Goal: Information Seeking & Learning: Understand process/instructions

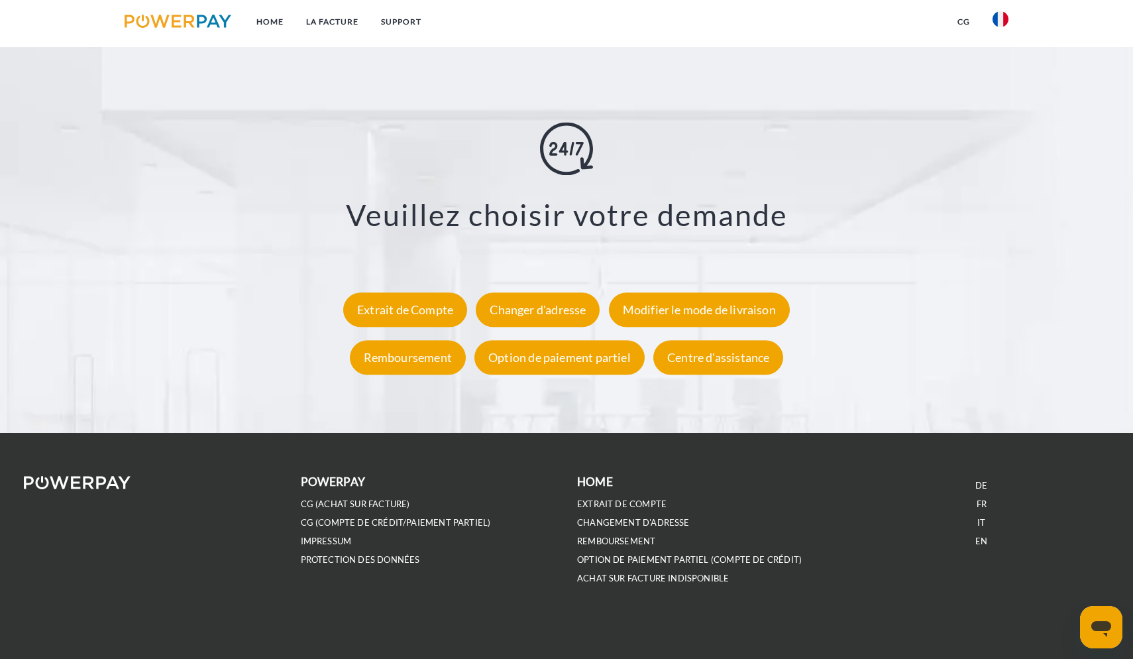
scroll to position [2495, 0]
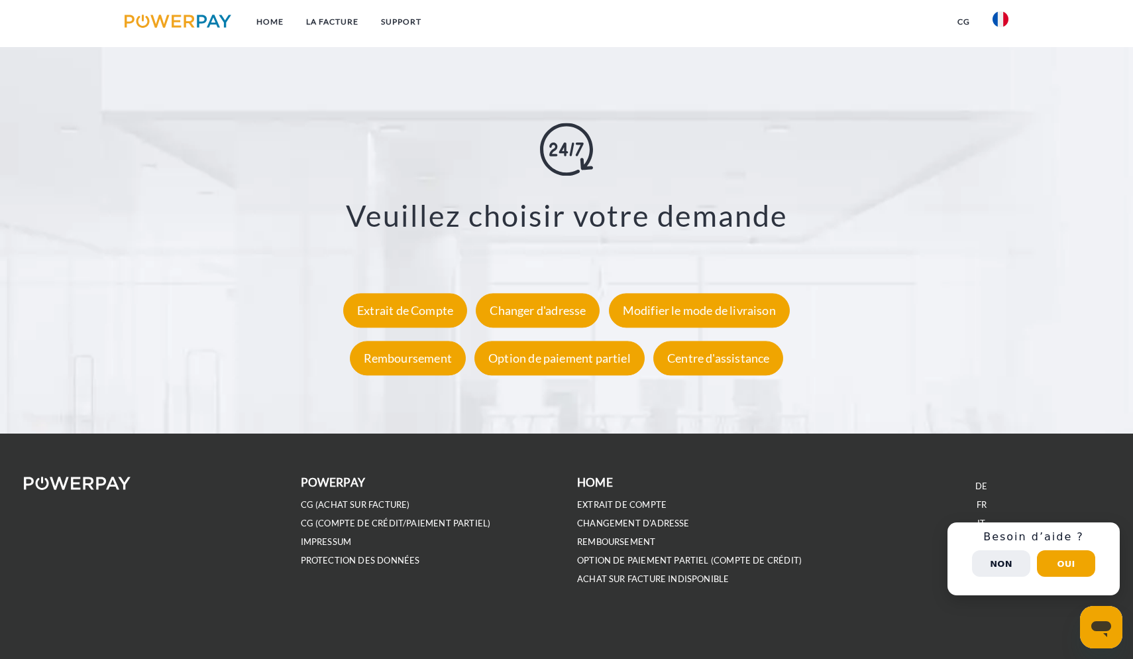
click at [556, 567] on button "Non" at bounding box center [1001, 563] width 58 height 27
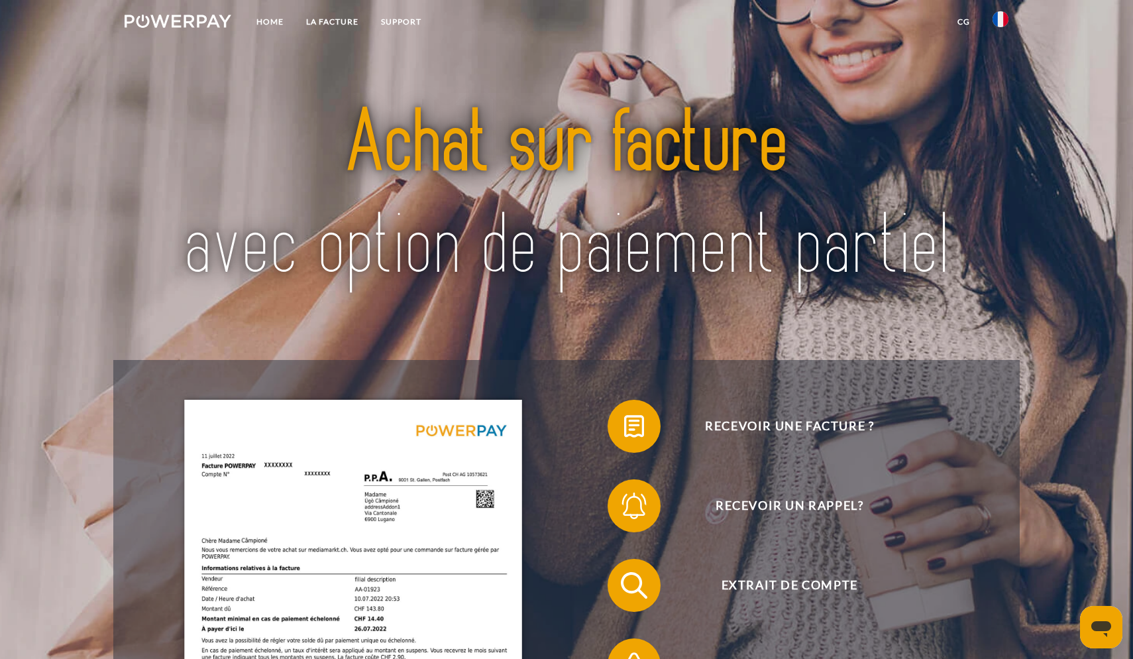
scroll to position [0, 0]
click at [403, 21] on link "Support" at bounding box center [401, 22] width 63 height 24
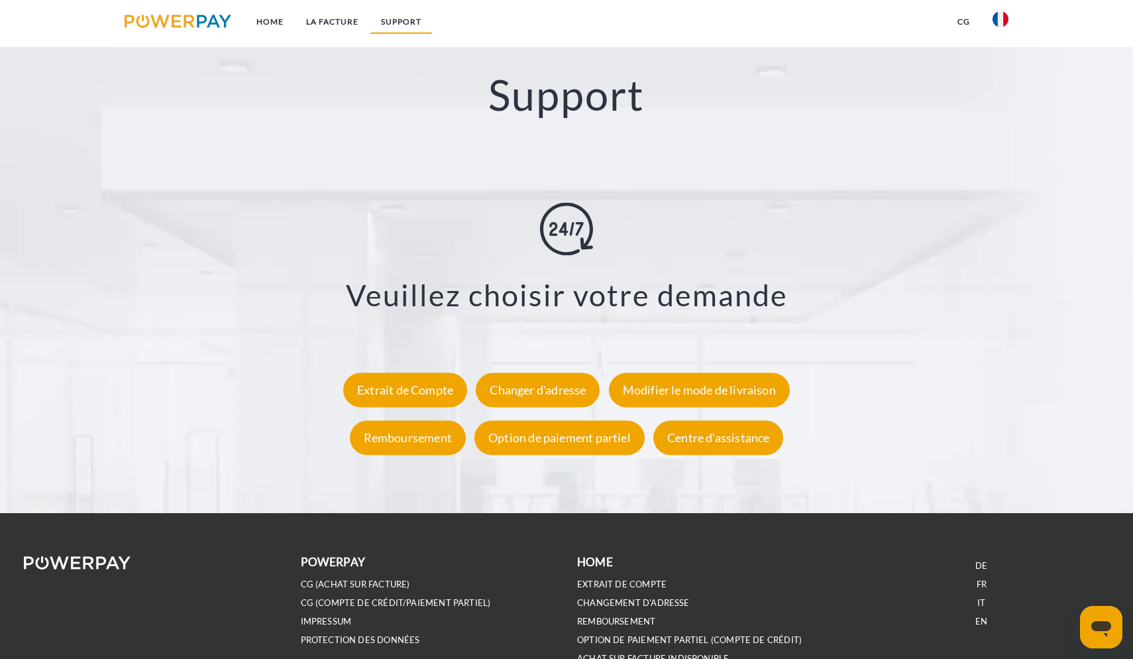
scroll to position [2417, 0]
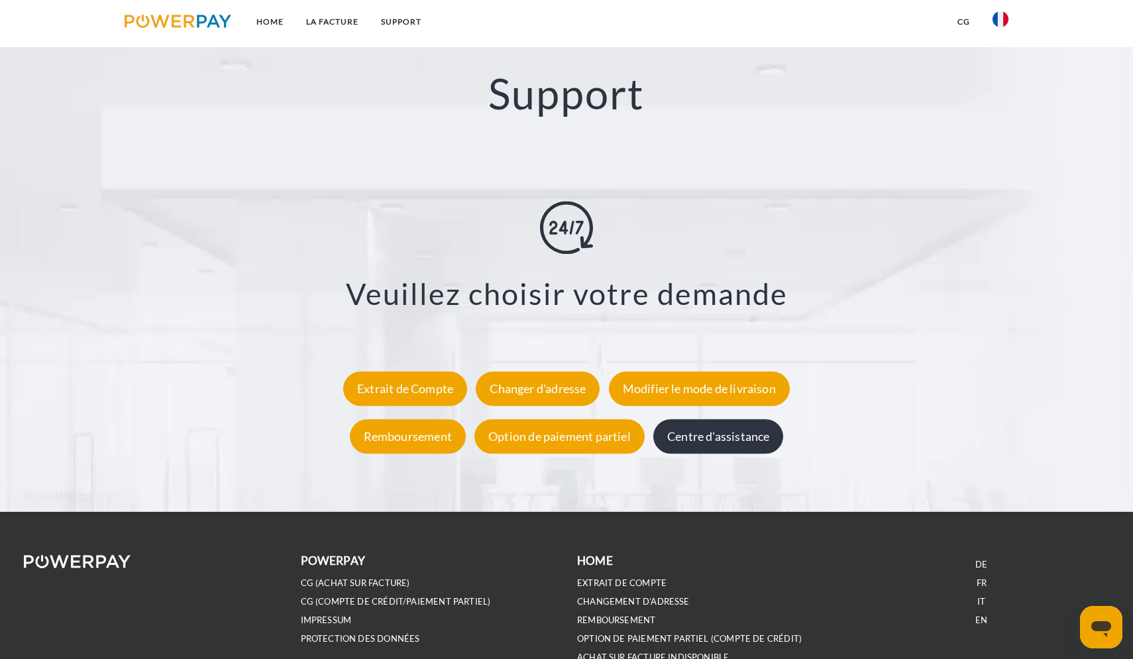
click at [556, 438] on div "Centre d'assistance" at bounding box center [718, 436] width 130 height 34
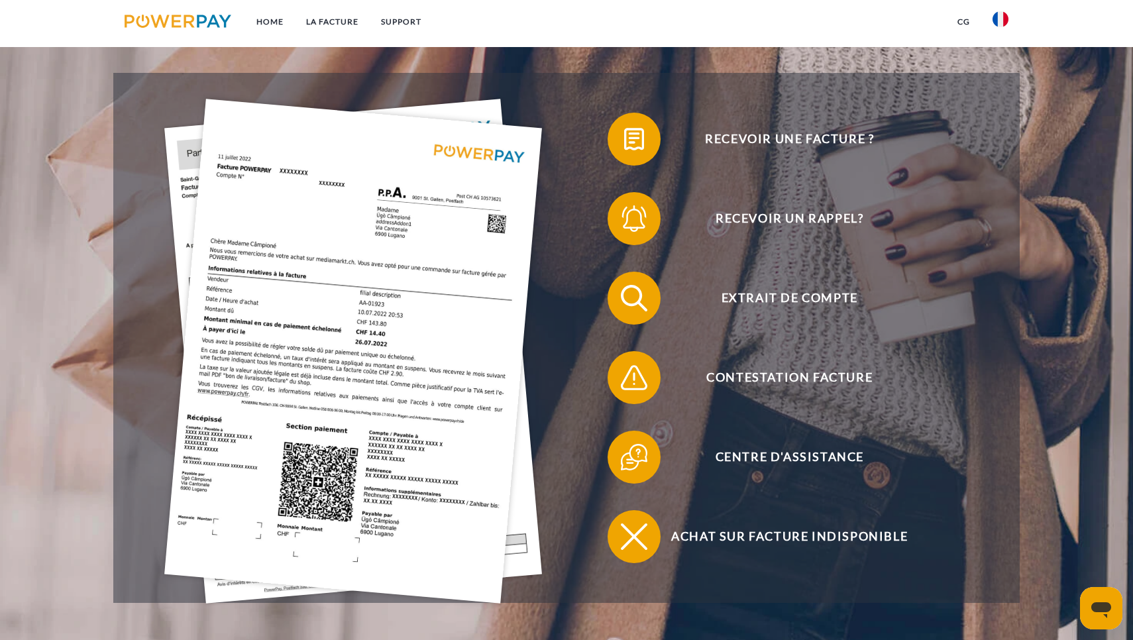
scroll to position [285, 0]
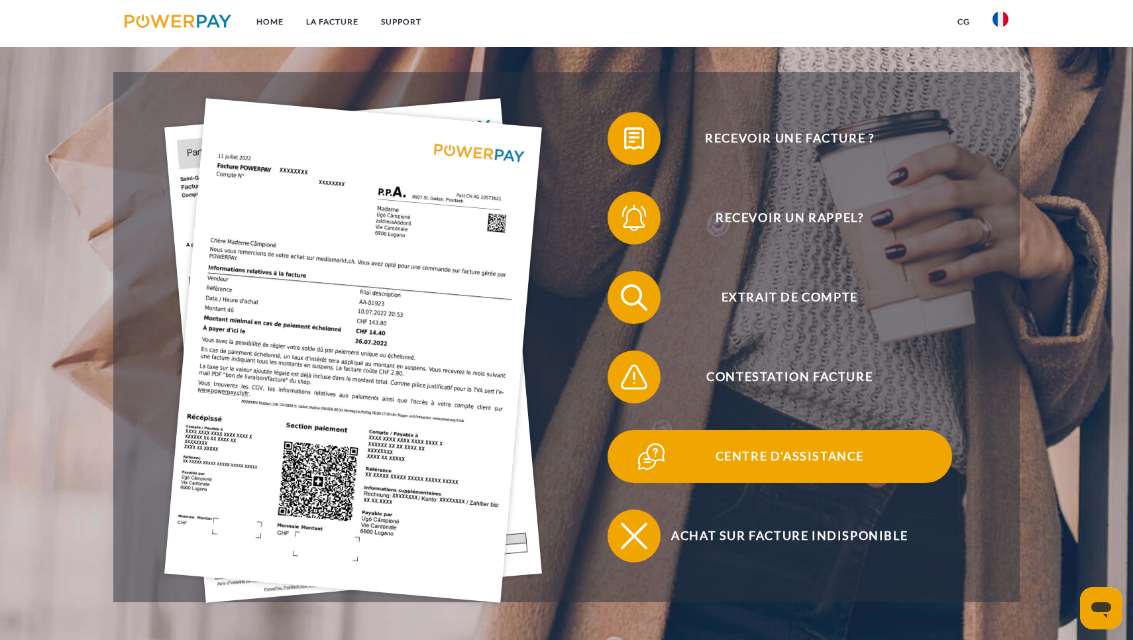
click at [746, 457] on span "Centre d'assistance" at bounding box center [790, 456] width 325 height 53
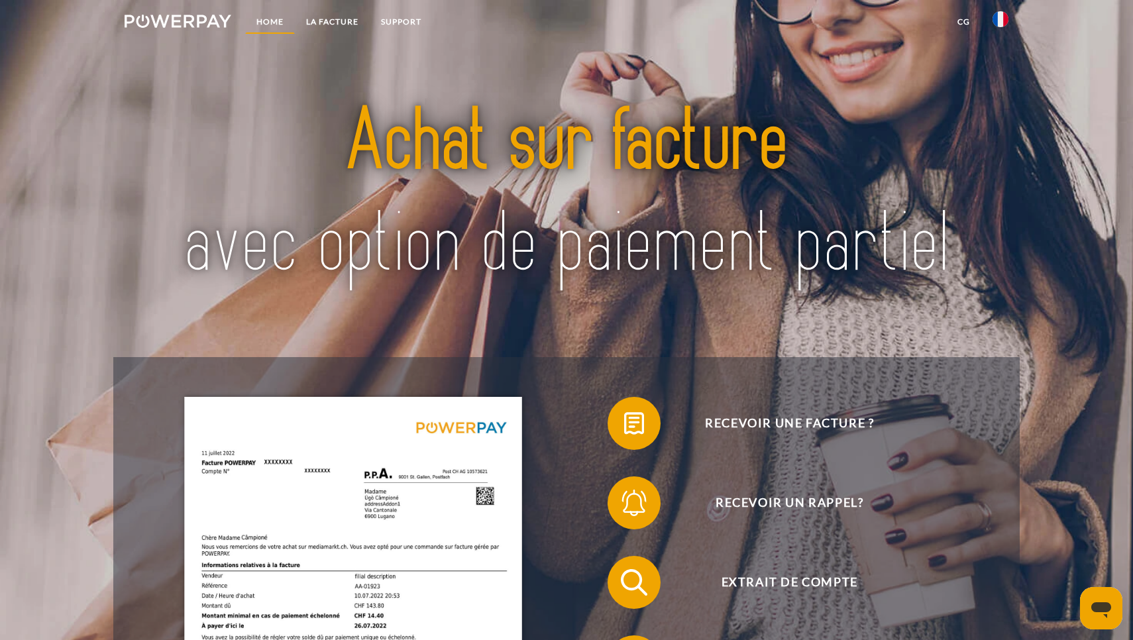
click at [271, 23] on link "Home" at bounding box center [270, 22] width 50 height 24
click at [266, 21] on link "Home" at bounding box center [270, 22] width 50 height 24
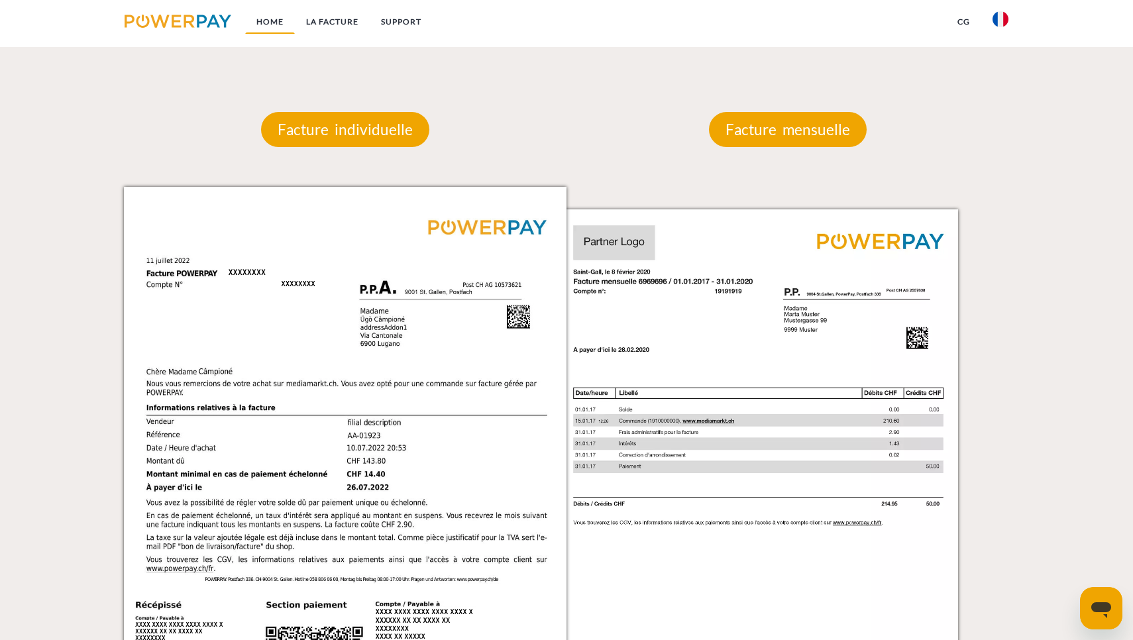
scroll to position [1240, 0]
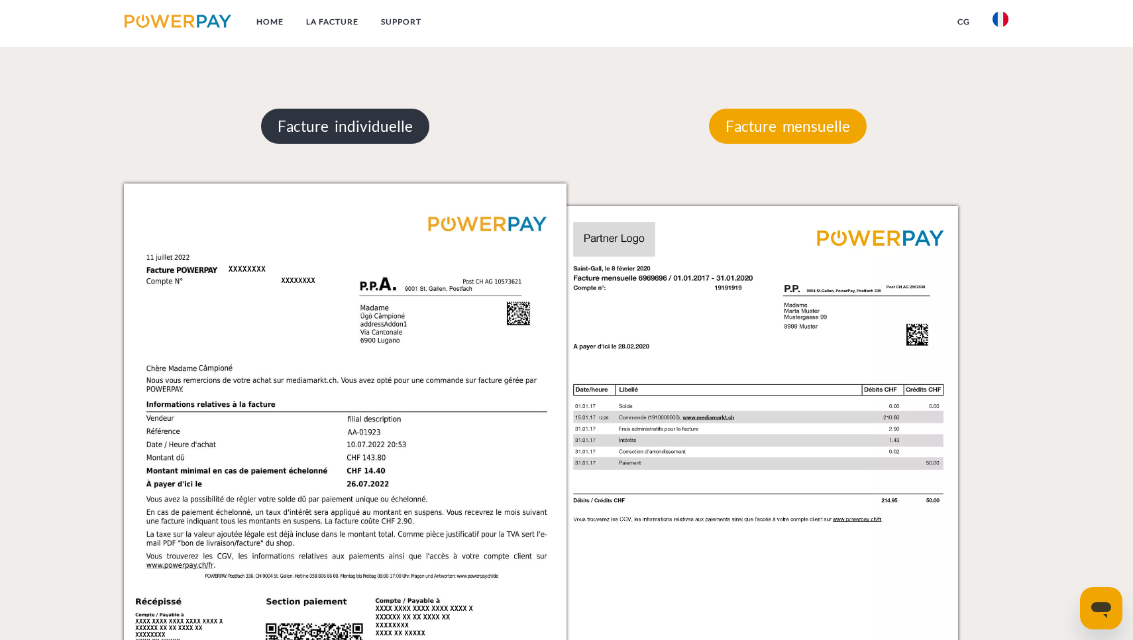
click at [341, 117] on p "Facture individuelle" at bounding box center [345, 127] width 168 height 36
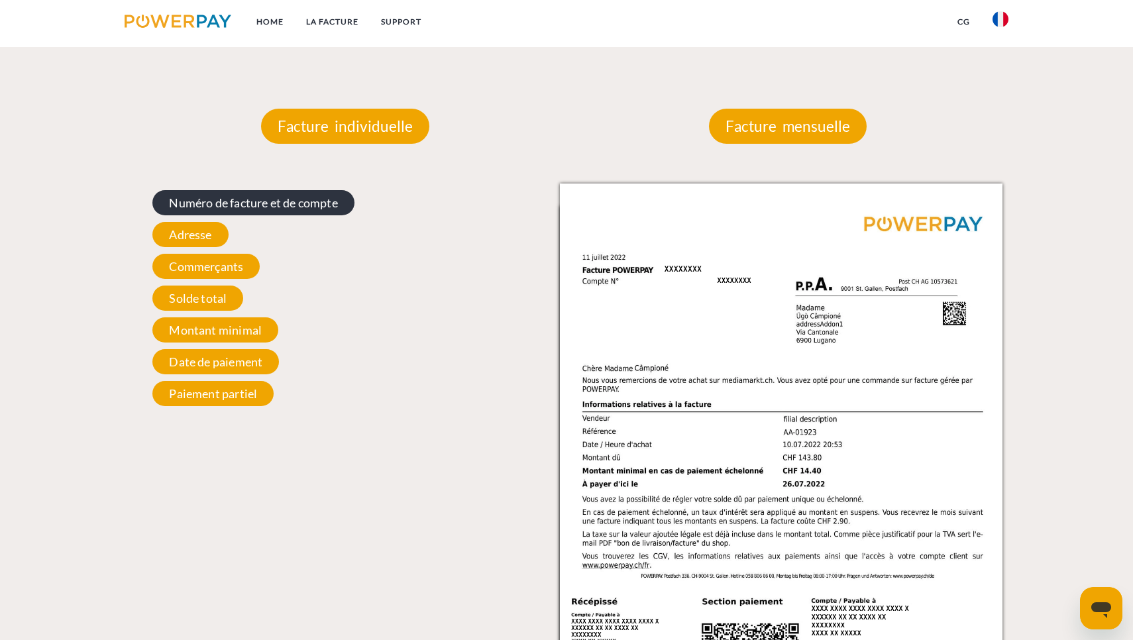
click at [262, 202] on span "Numéro de facture et de compte" at bounding box center [252, 202] width 201 height 25
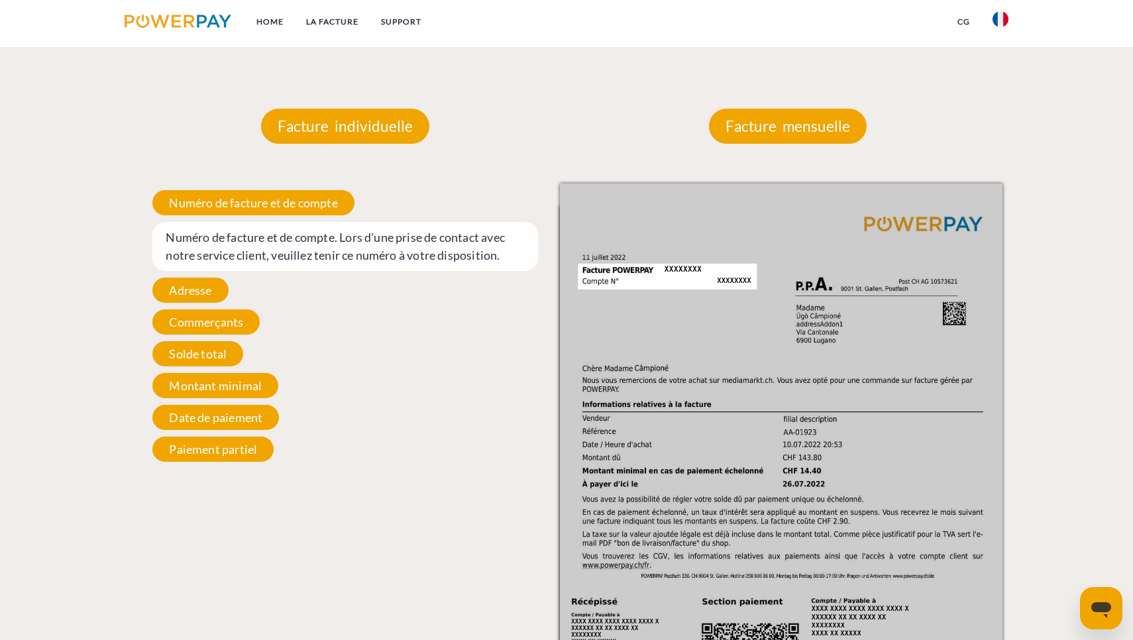
click at [262, 245] on span "Numéro de facture et de compte. Lors d’une prise de contact avec notre service …" at bounding box center [344, 246] width 385 height 49
click at [213, 361] on span "Solde total" at bounding box center [197, 353] width 91 height 25
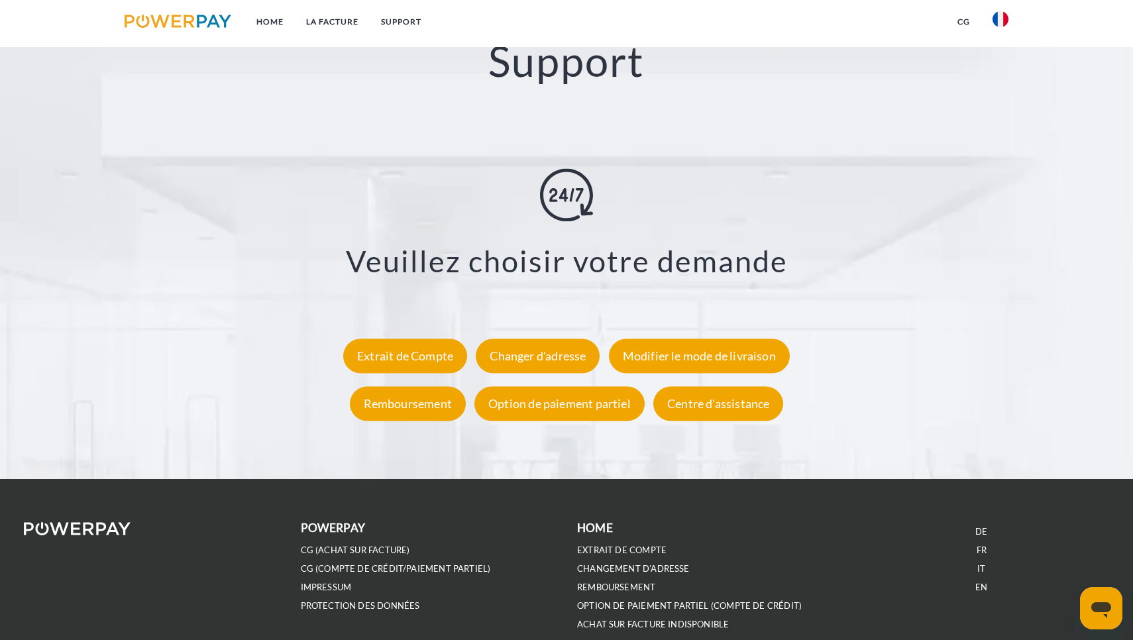
scroll to position [2451, 0]
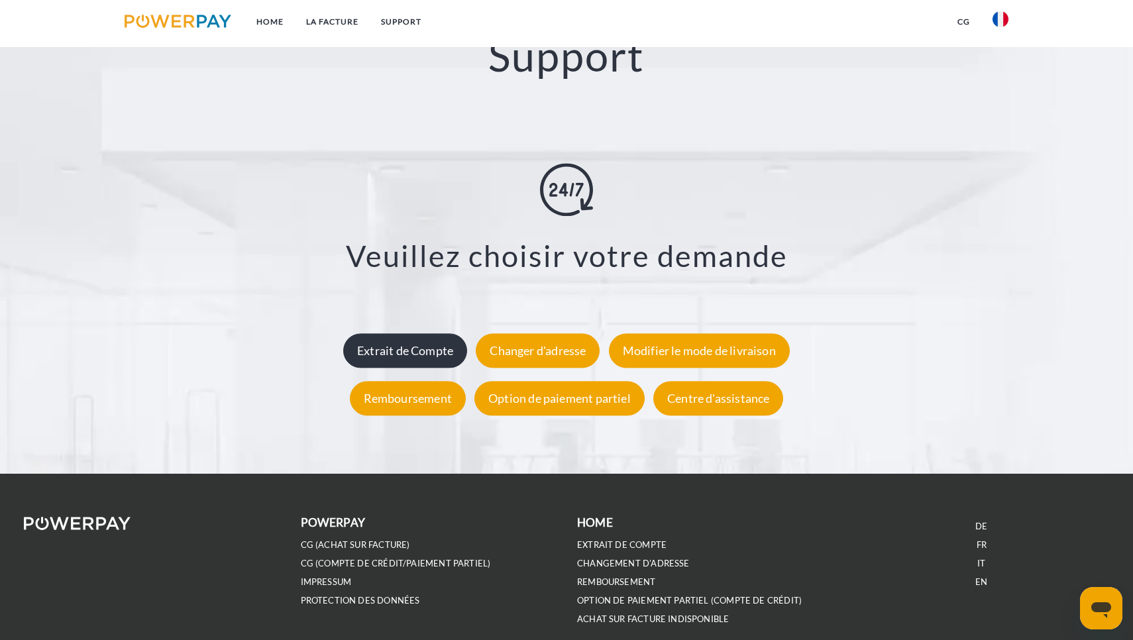
click at [405, 340] on div "Extrait de Compte" at bounding box center [405, 350] width 124 height 34
